Goal: Use online tool/utility: Use online tool/utility

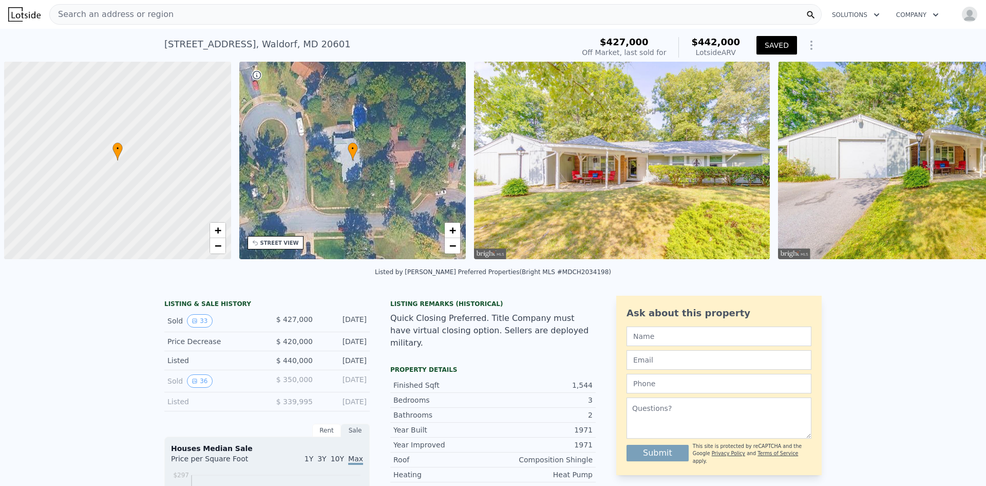
scroll to position [0, 4]
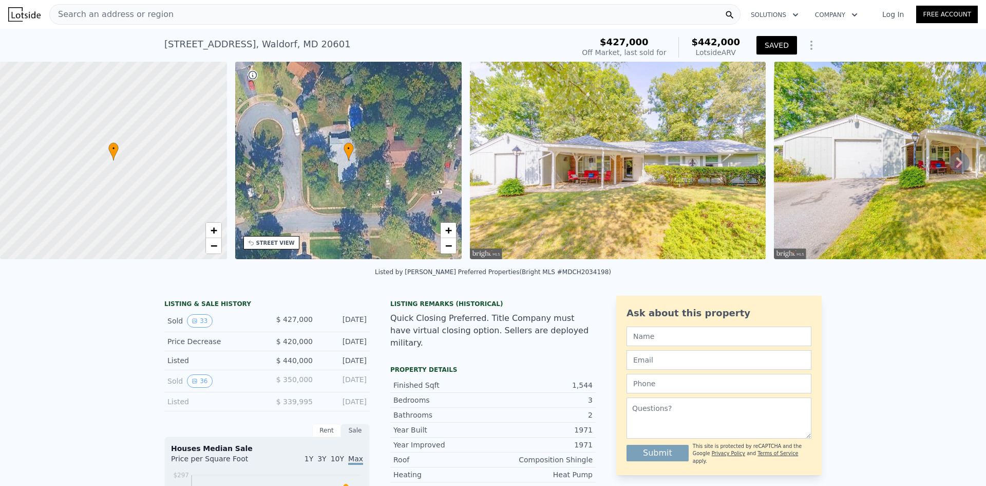
checkbox input "false"
type input "$ 435,000"
type input "4"
type input "-$ 42,786"
